Goal: Task Accomplishment & Management: Complete application form

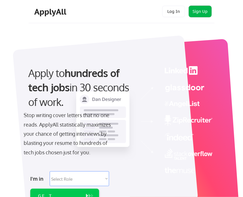
click at [197, 11] on button "Sign Up" at bounding box center [200, 11] width 23 height 11
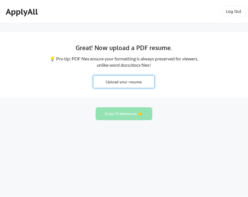
click at [120, 82] on input "file" at bounding box center [123, 82] width 61 height 12
type input "C:\fakepath\APPLE [PERSON_NAME] - 2025_RESUME_AB.docx"
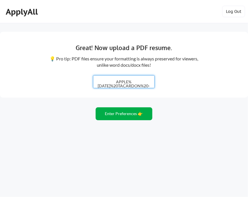
click at [132, 114] on button "Enter Preferences 👉" at bounding box center [124, 113] width 57 height 13
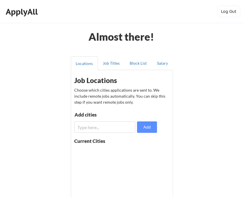
scroll to position [53, 0]
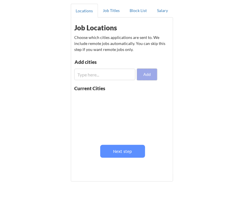
click at [149, 73] on button "Add" at bounding box center [147, 74] width 20 height 11
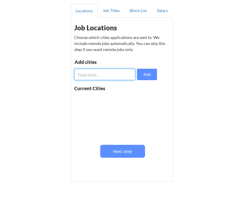
click at [109, 77] on input "input" at bounding box center [104, 74] width 61 height 11
drag, startPoint x: 145, startPoint y: 137, endPoint x: 122, endPoint y: 65, distance: 75.4
click at [122, 65] on div "Add cities" at bounding box center [104, 63] width 59 height 7
click at [122, 79] on input "input" at bounding box center [104, 74] width 61 height 11
